Goal: Communication & Community: Answer question/provide support

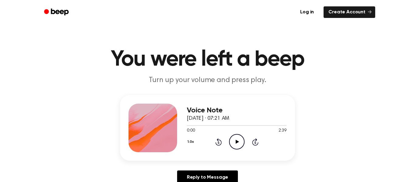
click at [238, 139] on icon "Play Audio" at bounding box center [236, 141] width 15 height 15
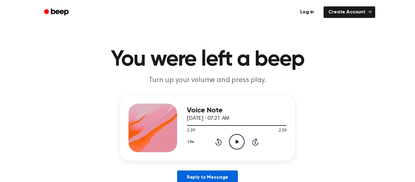
click at [216, 174] on link "Reply to Message" at bounding box center [207, 177] width 61 height 14
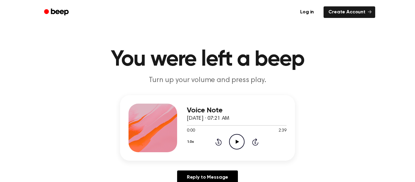
click at [234, 140] on icon "Play Audio" at bounding box center [236, 141] width 15 height 15
click at [238, 145] on icon "Pause Audio" at bounding box center [236, 141] width 15 height 15
